Goal: Task Accomplishment & Management: Use online tool/utility

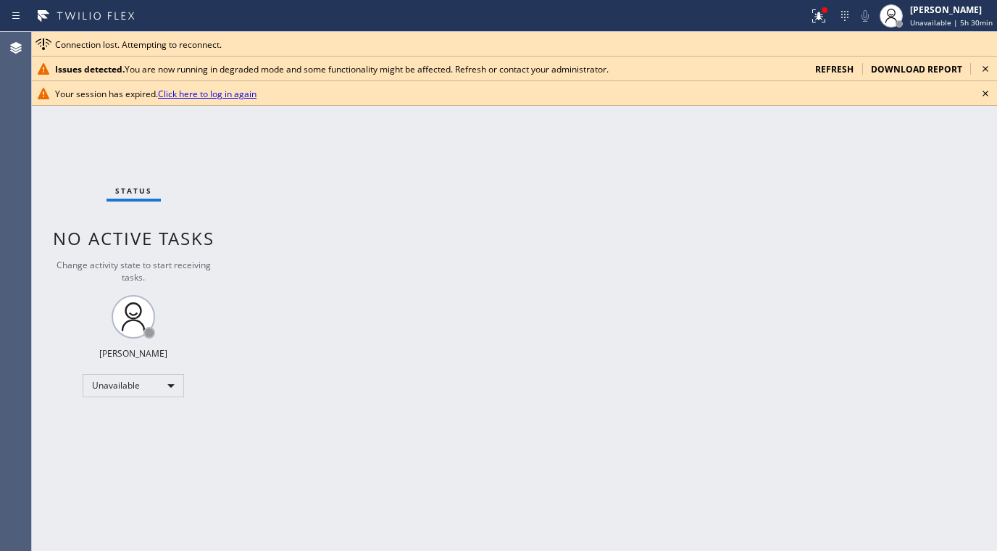
click at [196, 99] on link "Click here to log in again" at bounding box center [207, 94] width 99 height 12
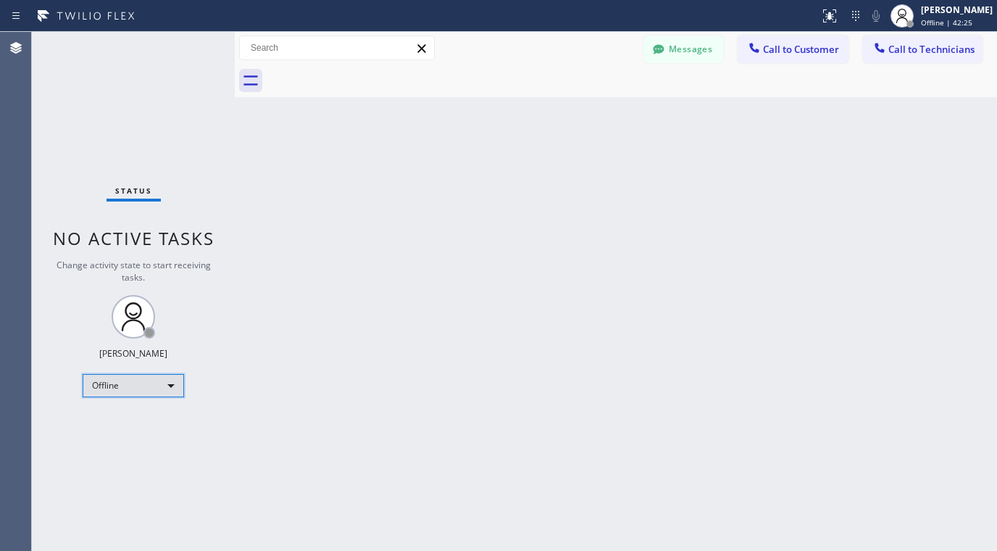
click at [142, 380] on div "Offline" at bounding box center [133, 385] width 101 height 23
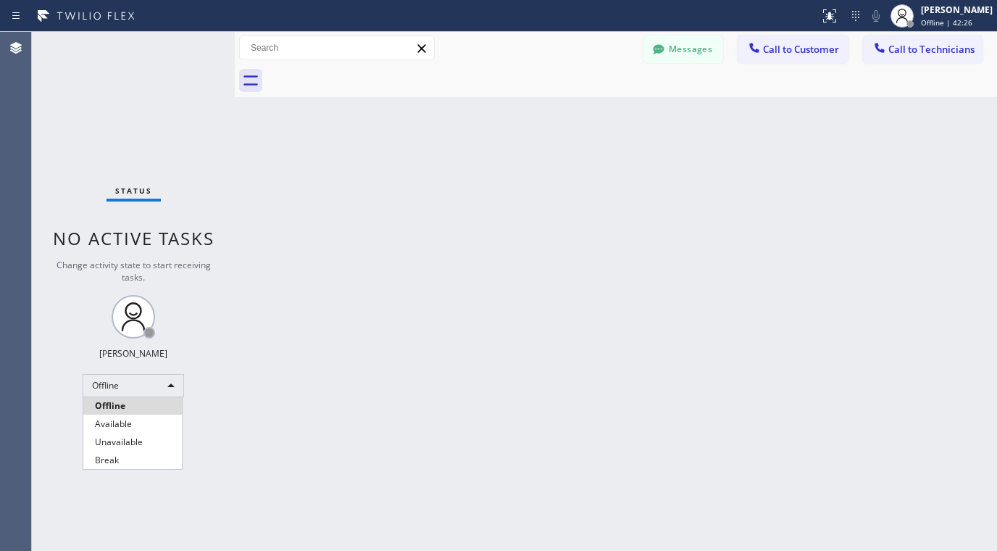
click at [135, 422] on li "Available" at bounding box center [132, 423] width 99 height 17
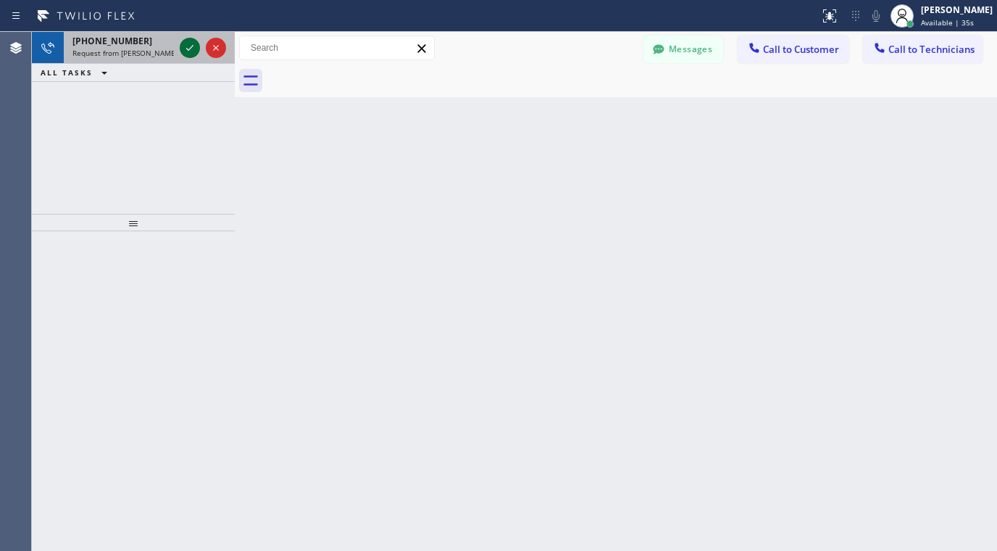
click at [184, 44] on icon at bounding box center [189, 47] width 17 height 17
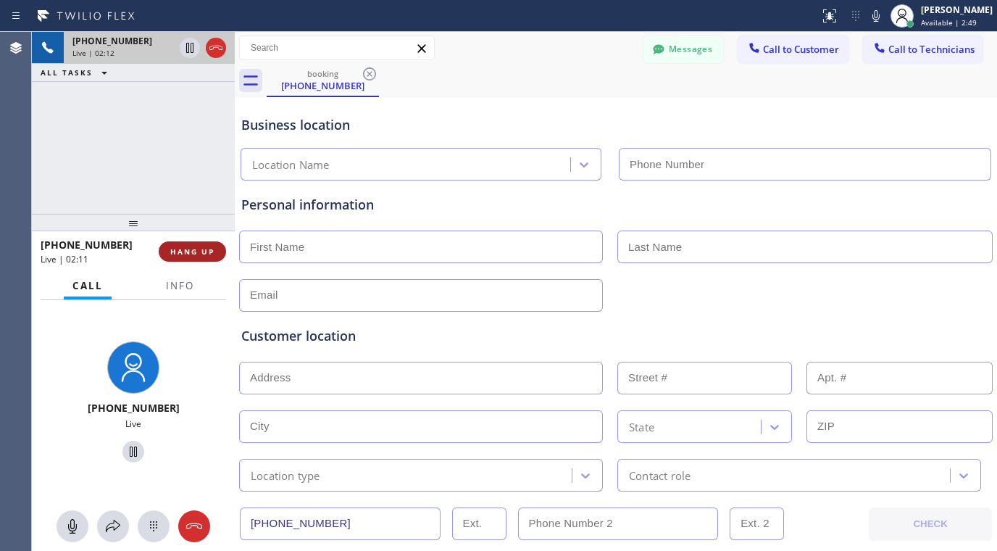
click at [196, 250] on span "HANG UP" at bounding box center [192, 251] width 44 height 10
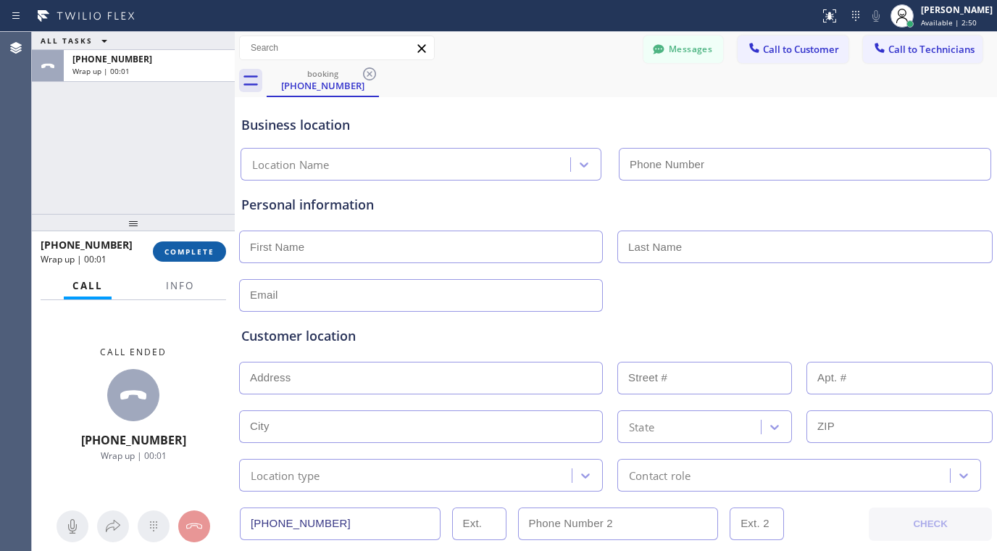
click at [196, 250] on span "COMPLETE" at bounding box center [190, 251] width 50 height 10
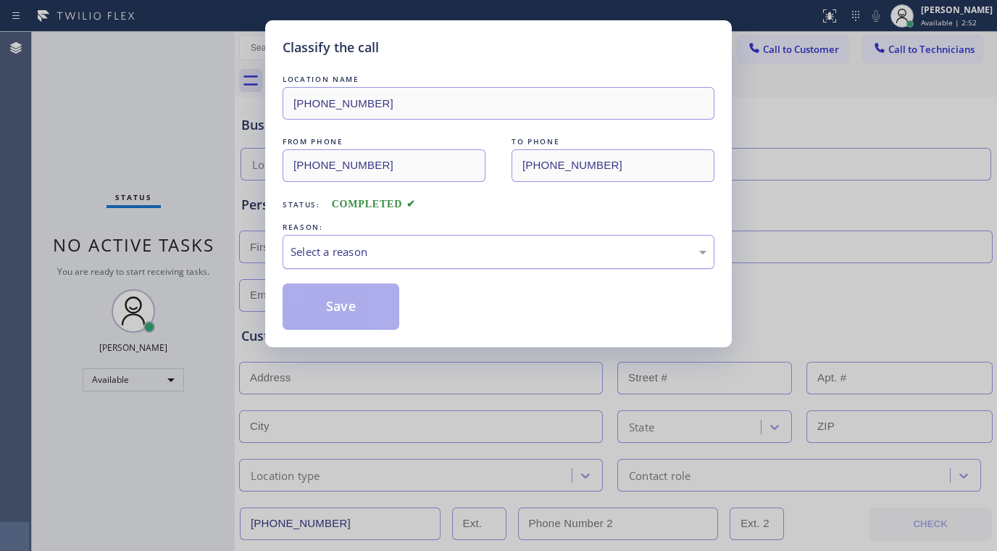
click at [375, 251] on div "Select a reason" at bounding box center [499, 251] width 416 height 17
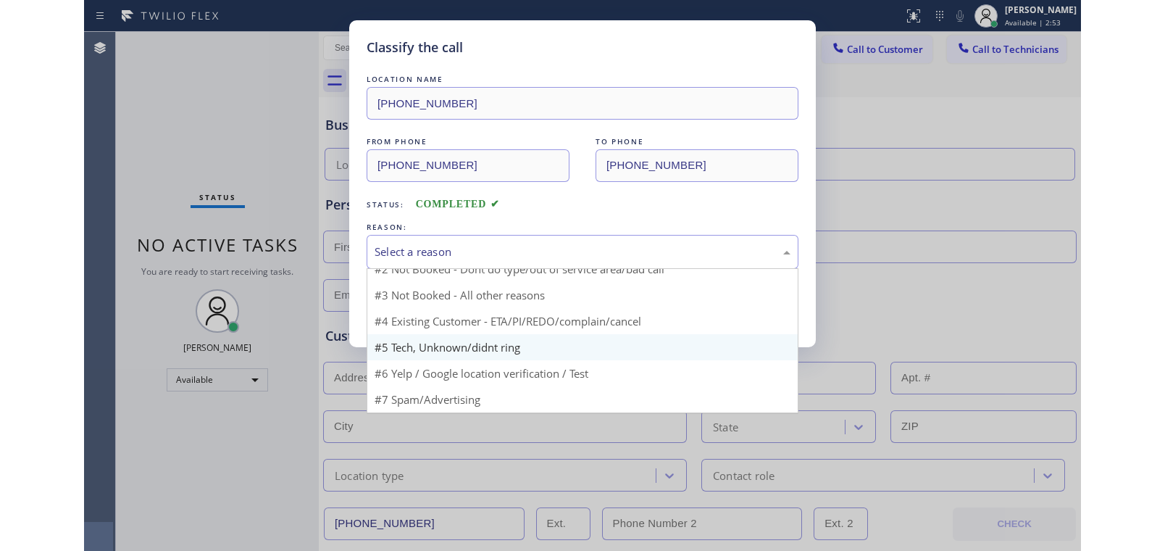
scroll to position [13, 0]
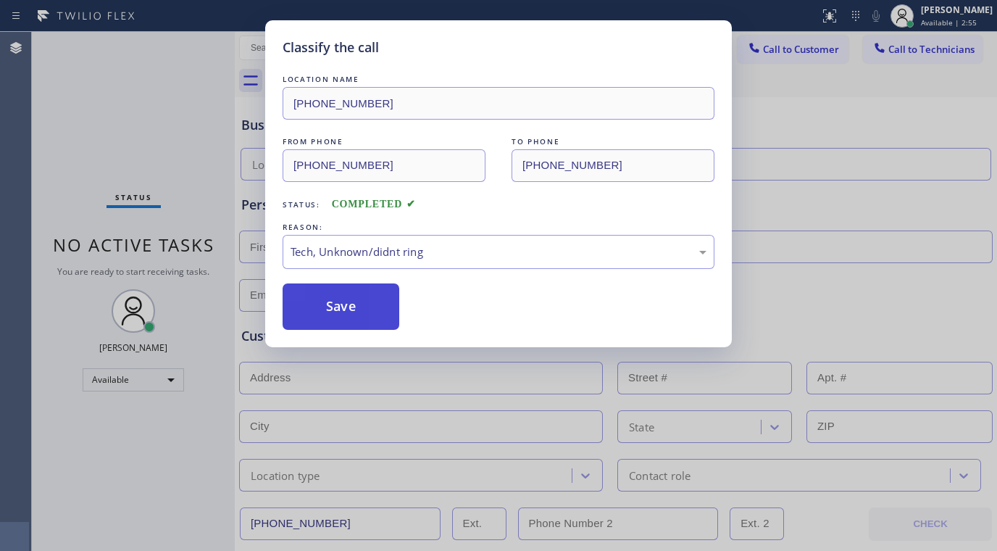
click at [325, 312] on button "Save" at bounding box center [341, 306] width 117 height 46
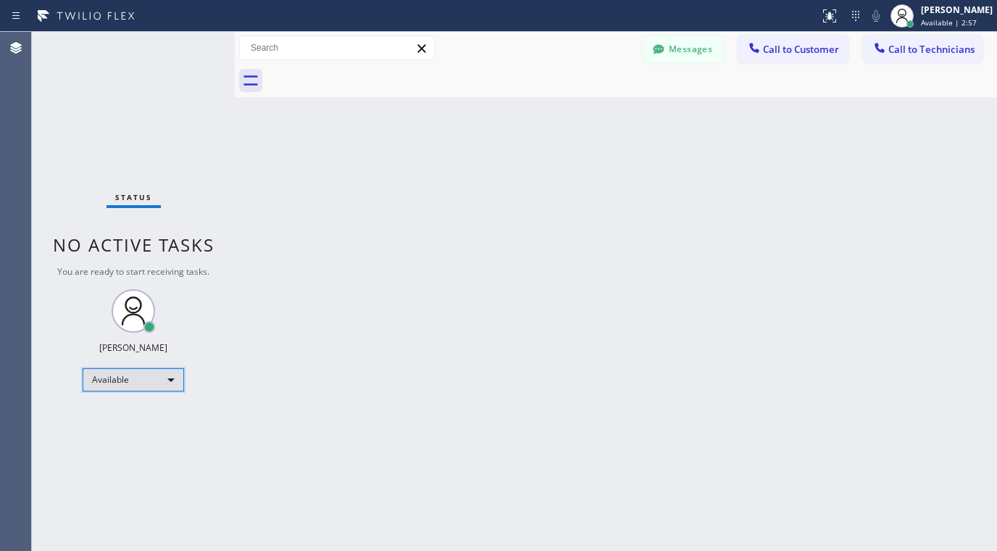
click at [127, 370] on div "Available" at bounding box center [133, 379] width 101 height 23
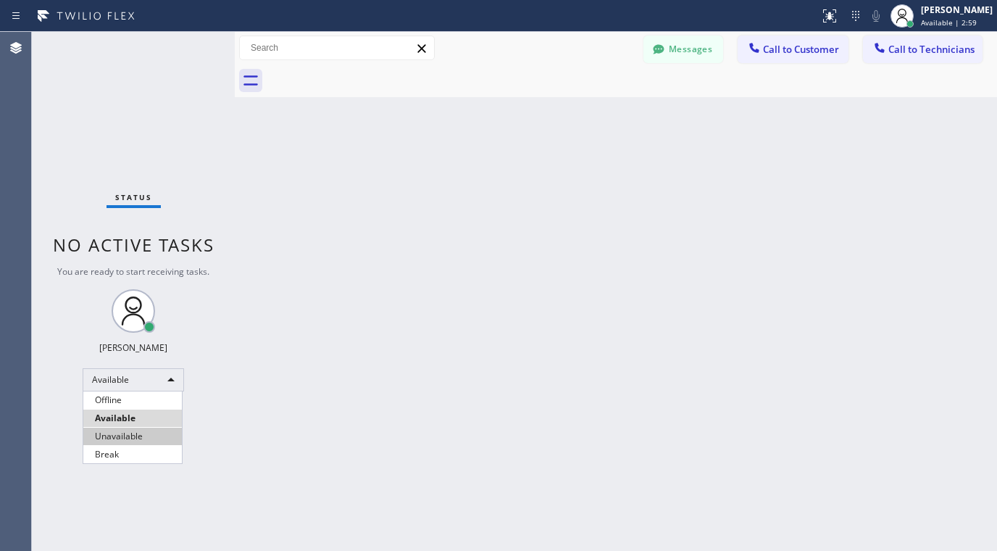
click at [122, 438] on li "Unavailable" at bounding box center [132, 436] width 99 height 17
